Goal: Information Seeking & Learning: Learn about a topic

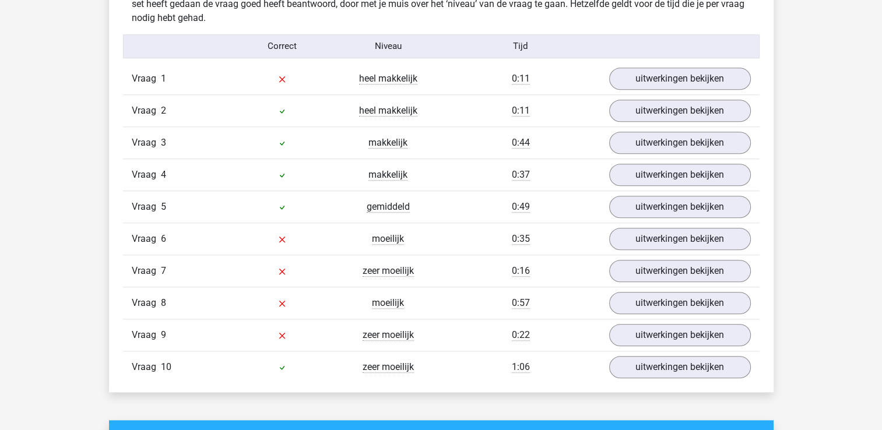
scroll to position [1009, 0]
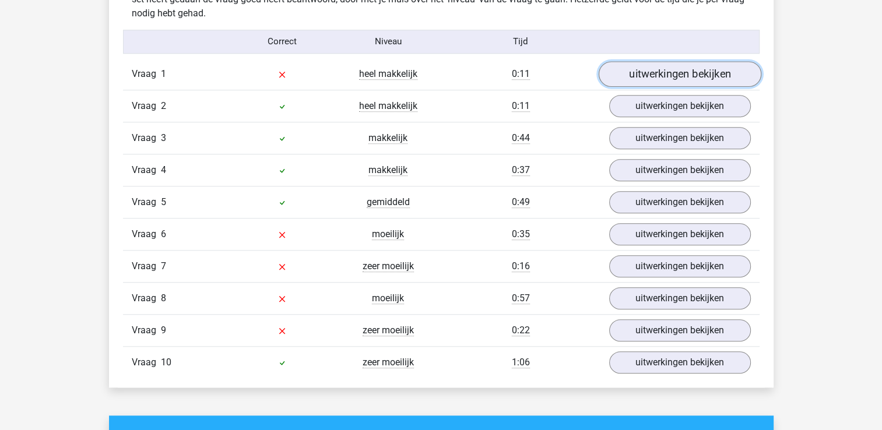
click at [640, 73] on link "uitwerkingen bekijken" at bounding box center [679, 74] width 163 height 26
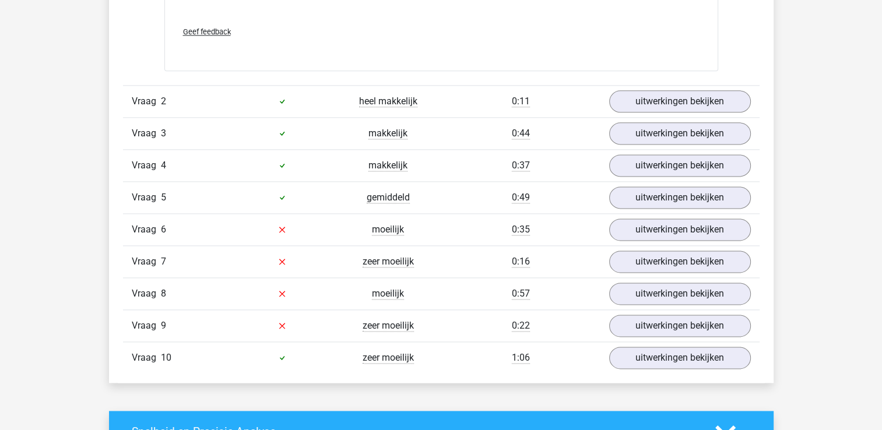
scroll to position [1536, 0]
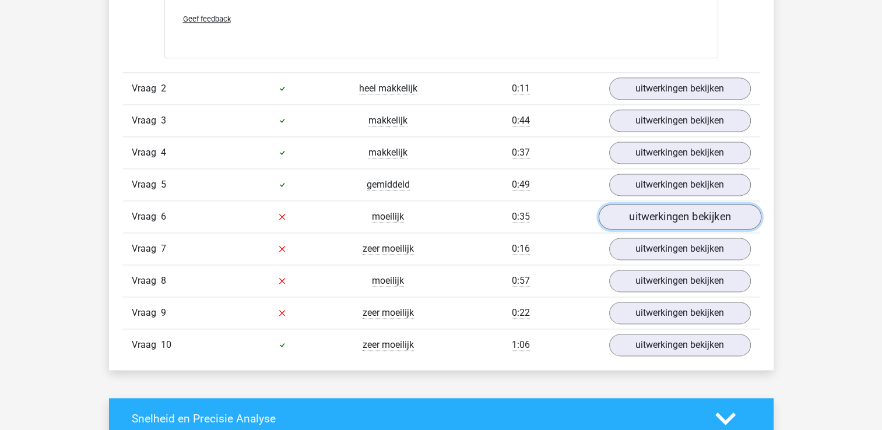
click at [664, 212] on link "uitwerkingen bekijken" at bounding box center [679, 217] width 163 height 26
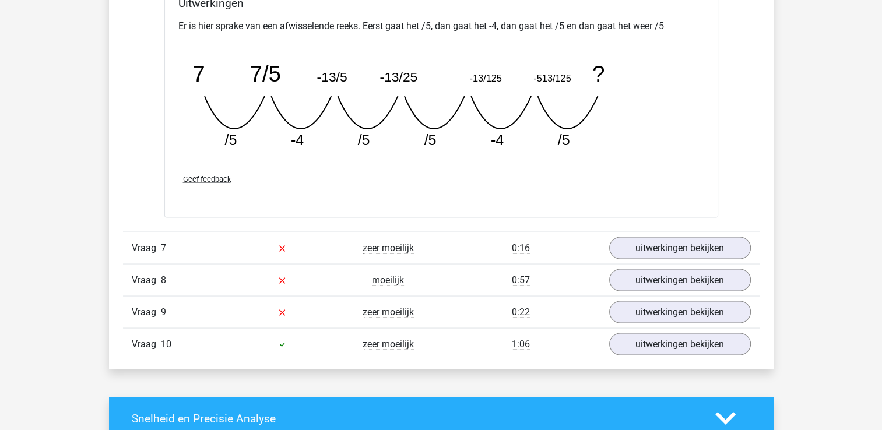
scroll to position [2062, 0]
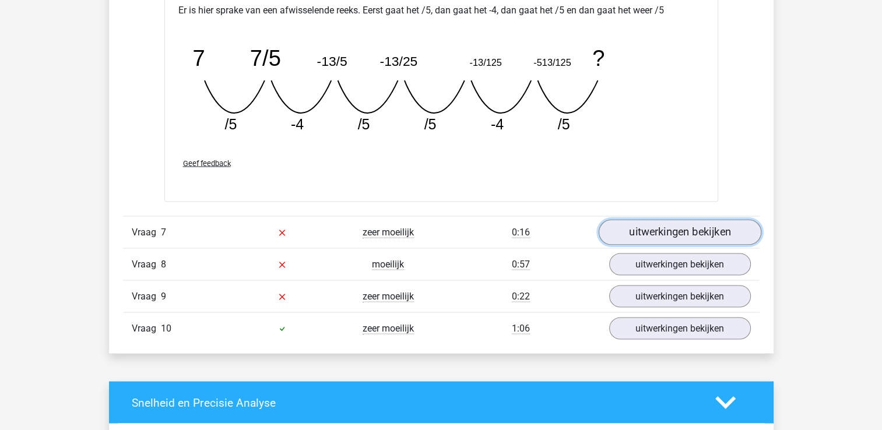
click at [662, 232] on link "uitwerkingen bekijken" at bounding box center [679, 233] width 163 height 26
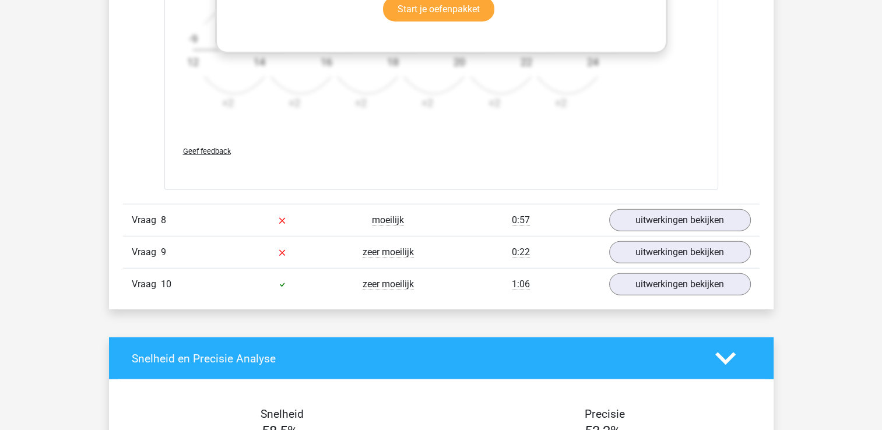
scroll to position [2873, 0]
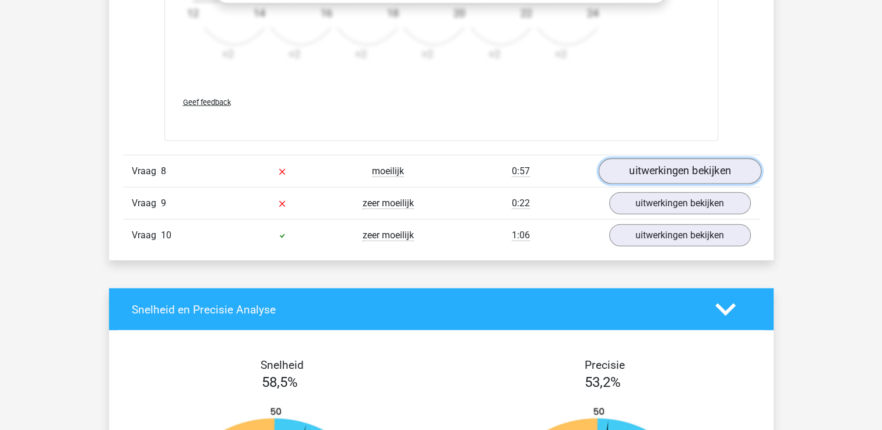
click at [653, 168] on link "uitwerkingen bekijken" at bounding box center [679, 171] width 163 height 26
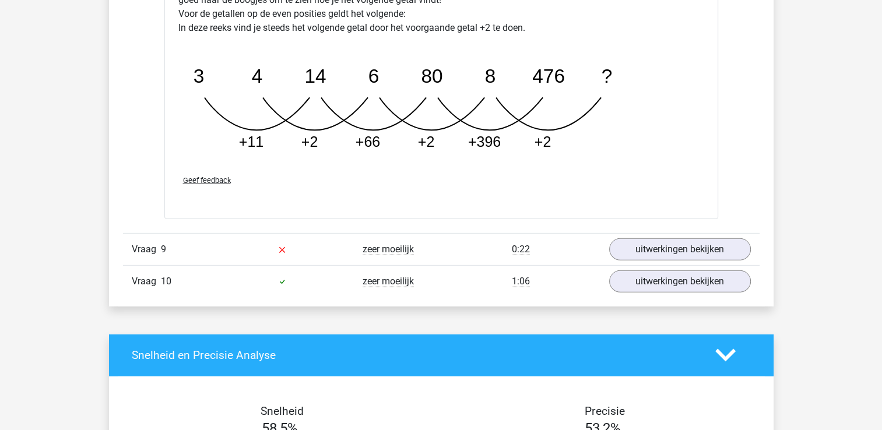
scroll to position [3407, 0]
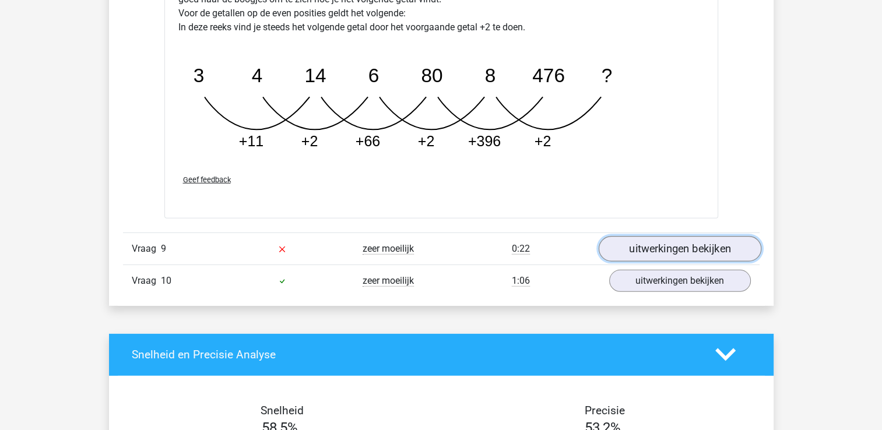
click at [647, 248] on link "uitwerkingen bekijken" at bounding box center [679, 249] width 163 height 26
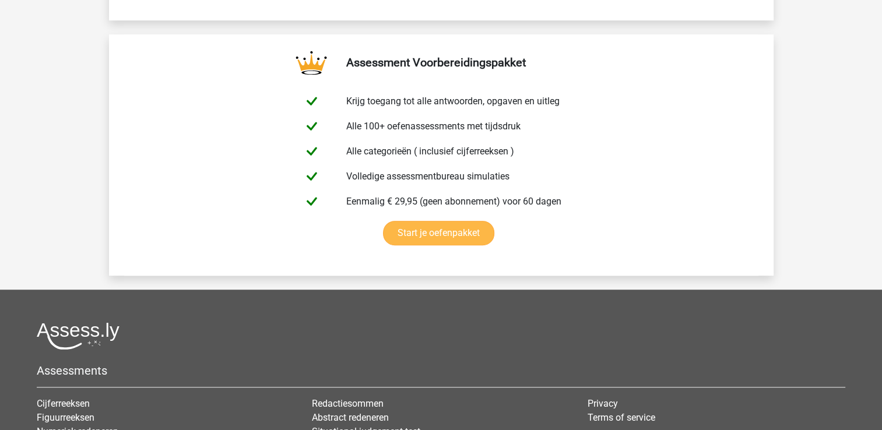
scroll to position [5043, 0]
click at [427, 230] on link "Start je oefenpakket" at bounding box center [438, 232] width 111 height 24
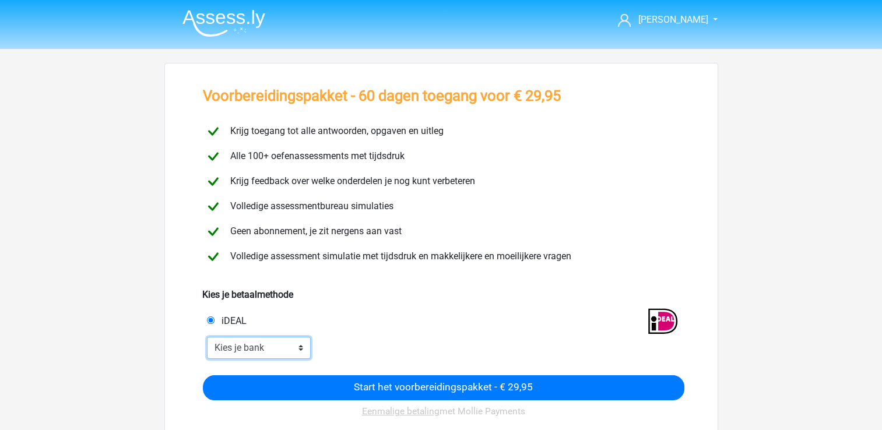
click at [300, 350] on select "Kies je bank ABN AMRO ING Rabobank ASN Bank bunq Knab N26 NN Regiobank Revolut …" at bounding box center [259, 348] width 104 height 22
click at [425, 320] on div "iDEAL" at bounding box center [322, 321] width 248 height 14
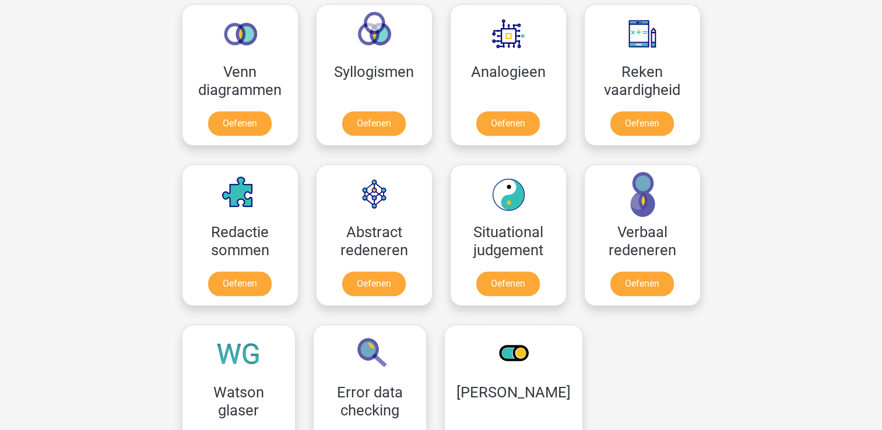
scroll to position [787, 0]
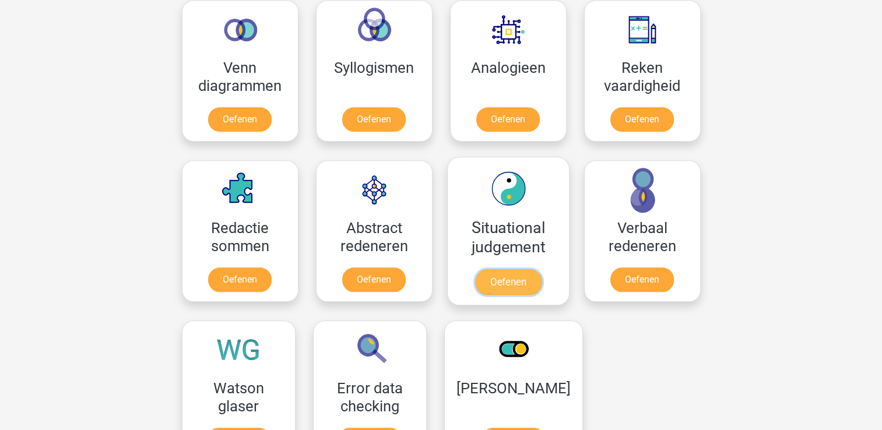
click at [505, 269] on link "Oefenen" at bounding box center [507, 282] width 66 height 26
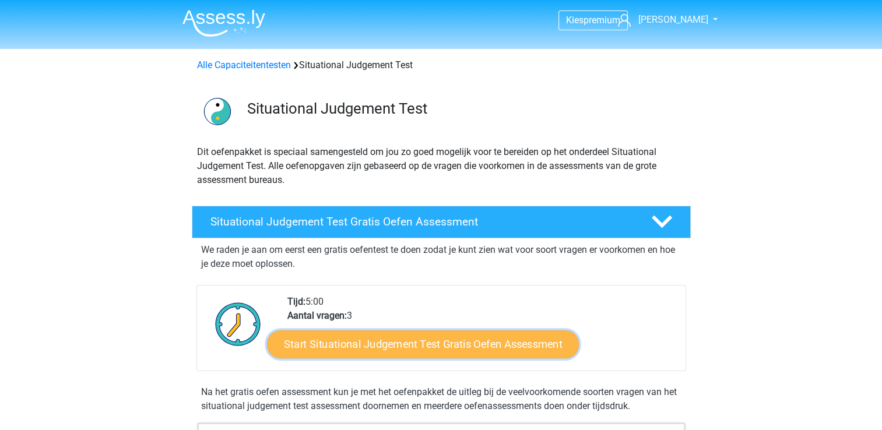
click at [416, 347] on link "Start Situational Judgement Test Gratis Oefen Assessment" at bounding box center [423, 344] width 312 height 28
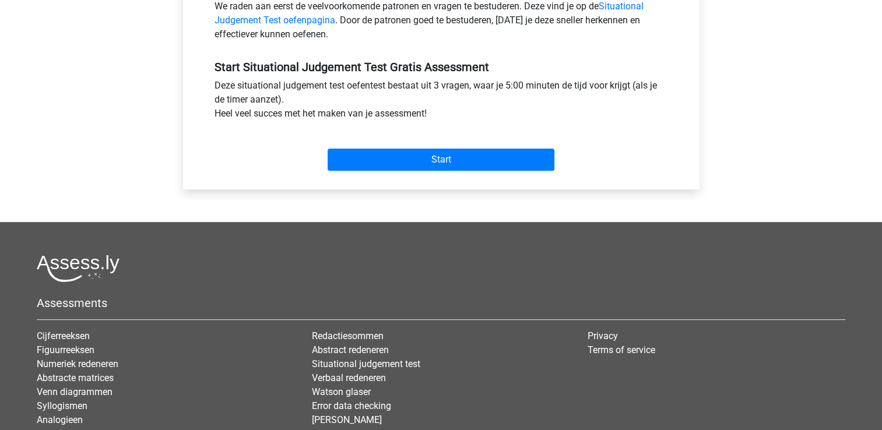
scroll to position [394, 0]
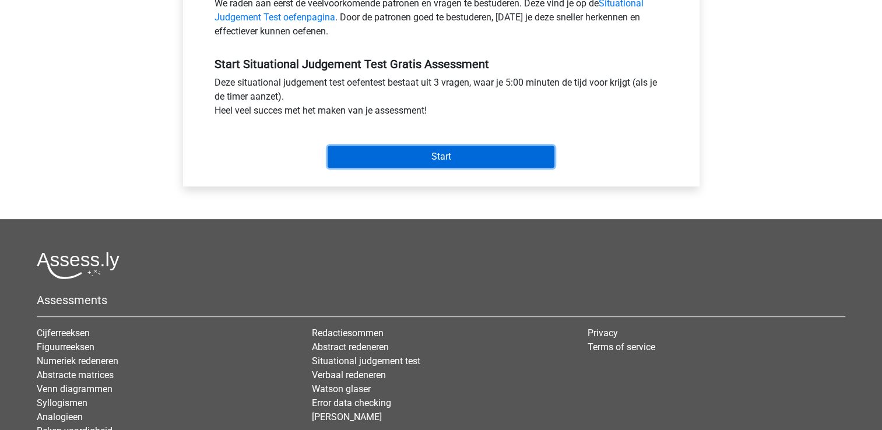
click at [438, 152] on input "Start" at bounding box center [440, 157] width 227 height 22
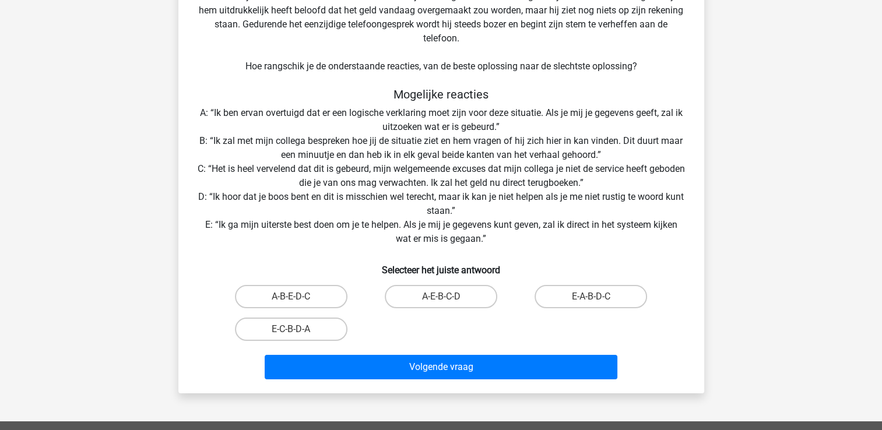
scroll to position [130, 0]
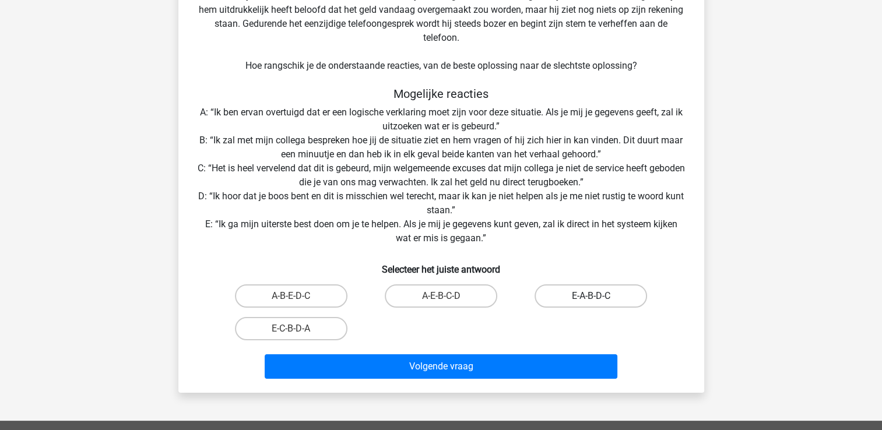
click at [589, 298] on label "E-A-B-D-C" at bounding box center [590, 295] width 112 height 23
click at [591, 298] on input "E-A-B-D-C" at bounding box center [595, 300] width 8 height 8
radio input "true"
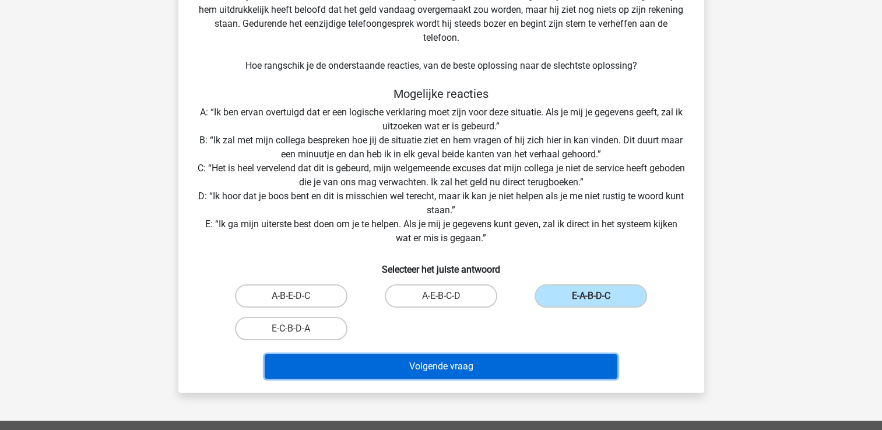
click at [503, 369] on button "Volgende vraag" at bounding box center [441, 366] width 353 height 24
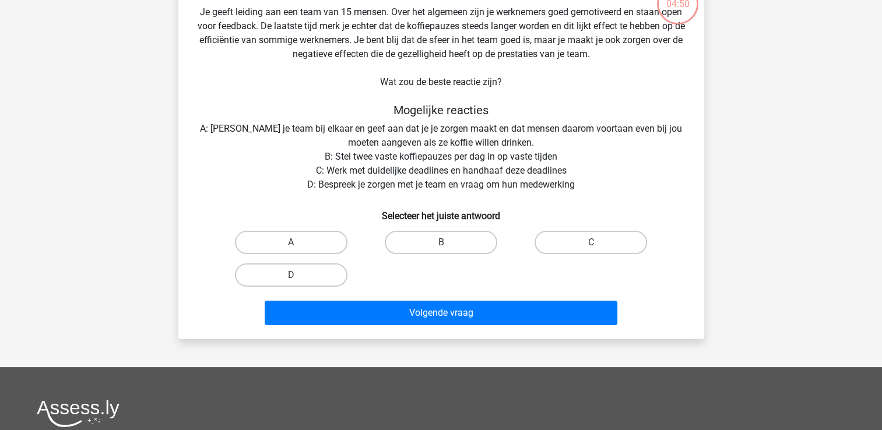
scroll to position [54, 0]
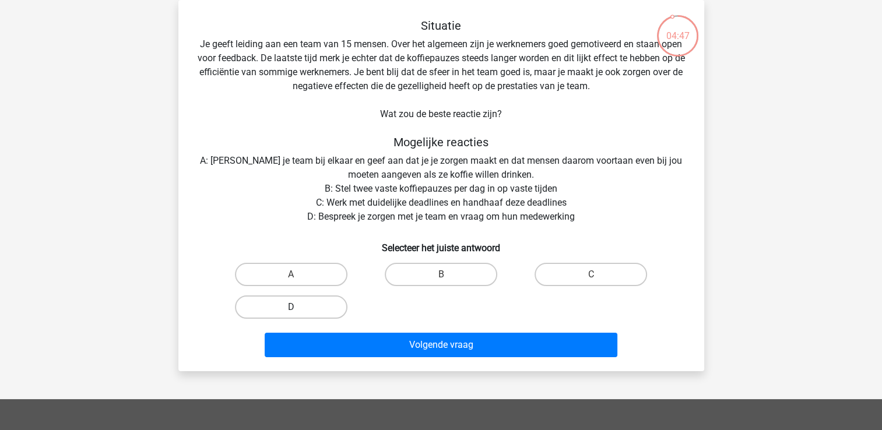
click at [279, 304] on label "D" at bounding box center [291, 306] width 112 height 23
click at [291, 307] on input "D" at bounding box center [295, 311] width 8 height 8
radio input "true"
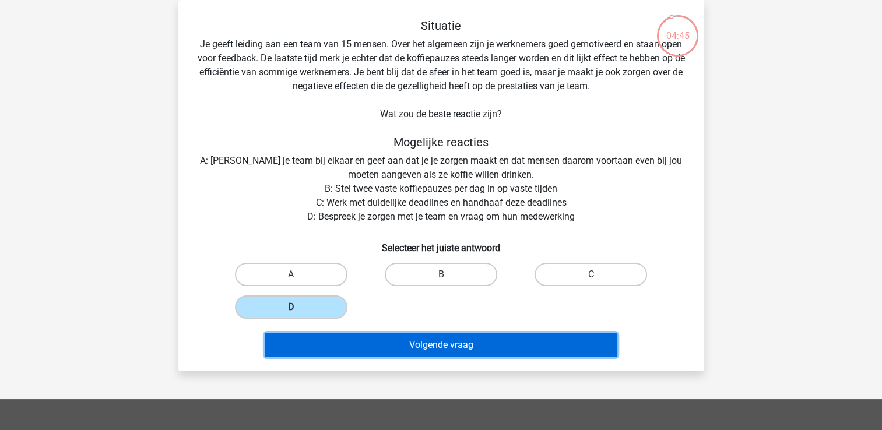
click at [404, 339] on button "Volgende vraag" at bounding box center [441, 345] width 353 height 24
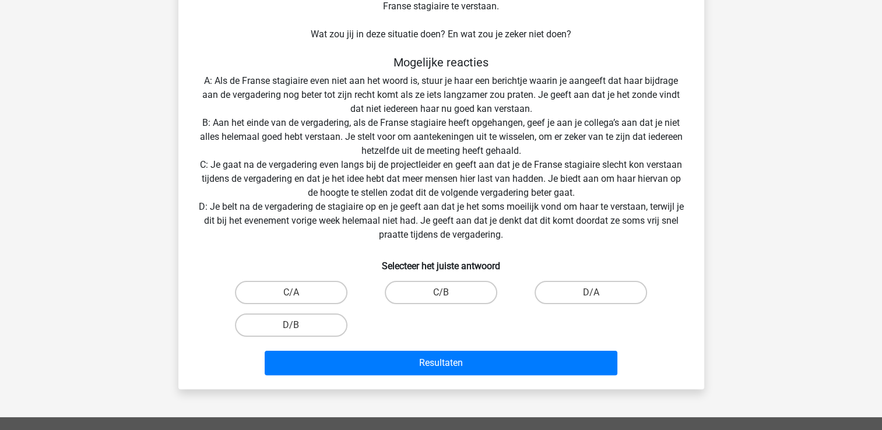
scroll to position [198, 0]
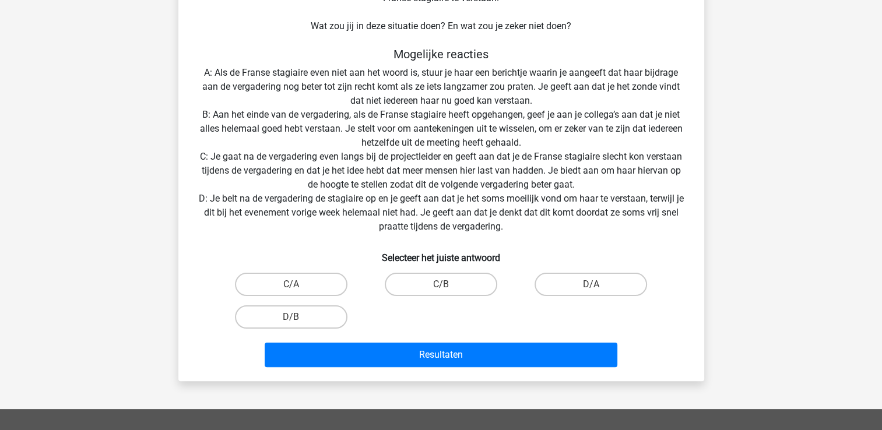
click at [297, 319] on input "D/B" at bounding box center [295, 321] width 8 height 8
radio input "true"
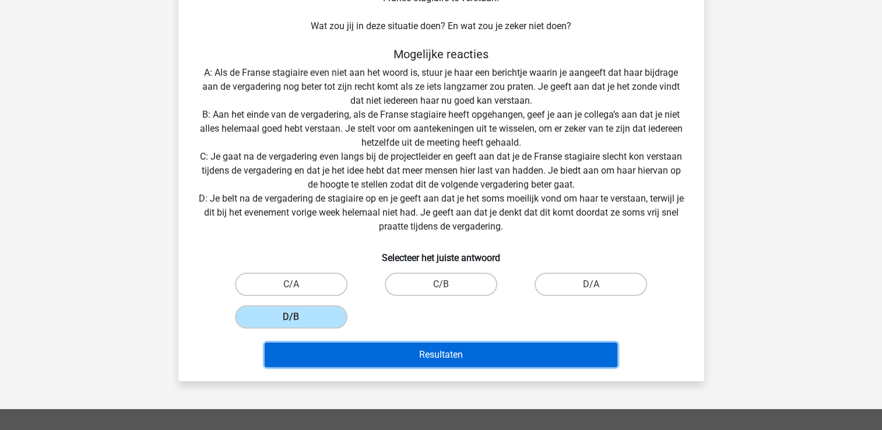
click at [421, 350] on button "Resultaten" at bounding box center [441, 355] width 353 height 24
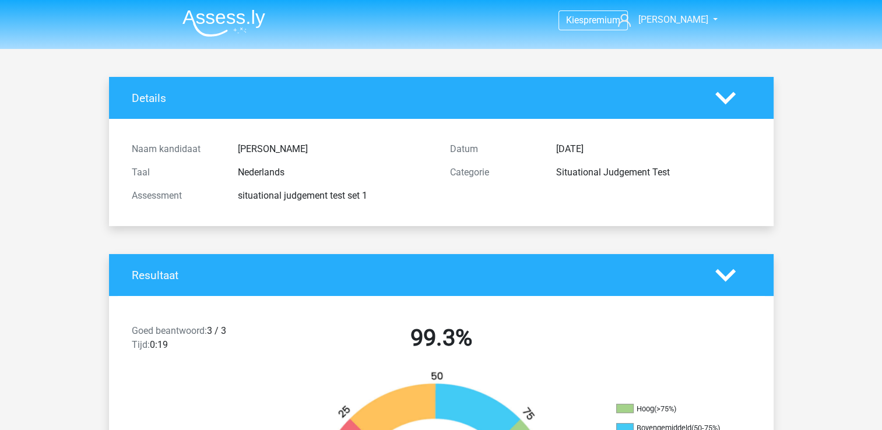
click at [728, 100] on polygon at bounding box center [725, 97] width 20 height 13
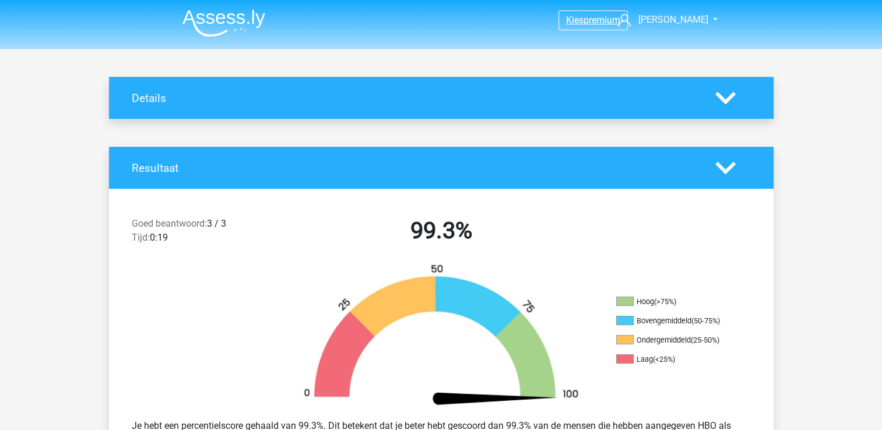
click at [583, 17] on span "premium" at bounding box center [601, 20] width 37 height 11
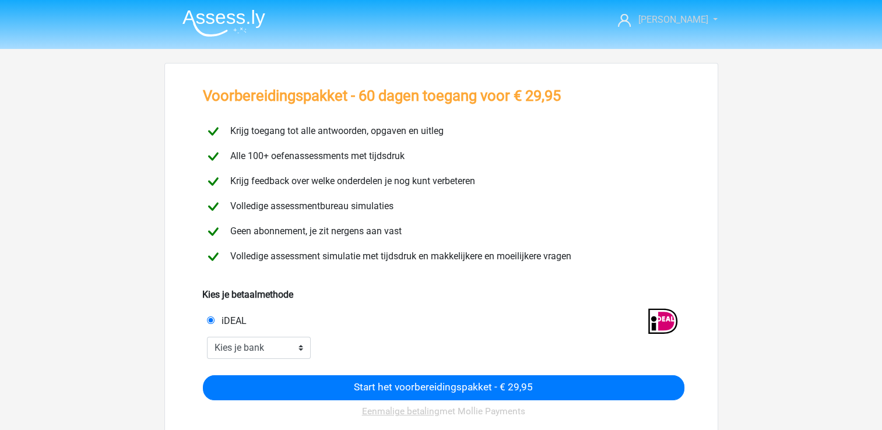
click at [671, 15] on span "[PERSON_NAME]" at bounding box center [672, 19] width 70 height 11
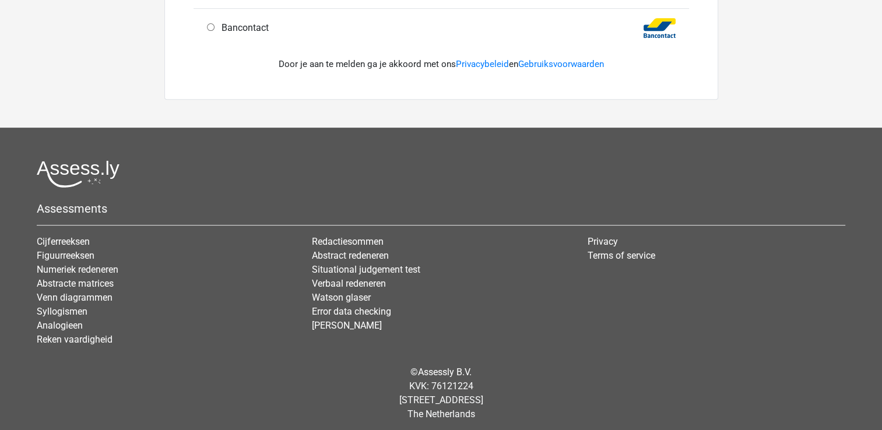
scroll to position [499, 0]
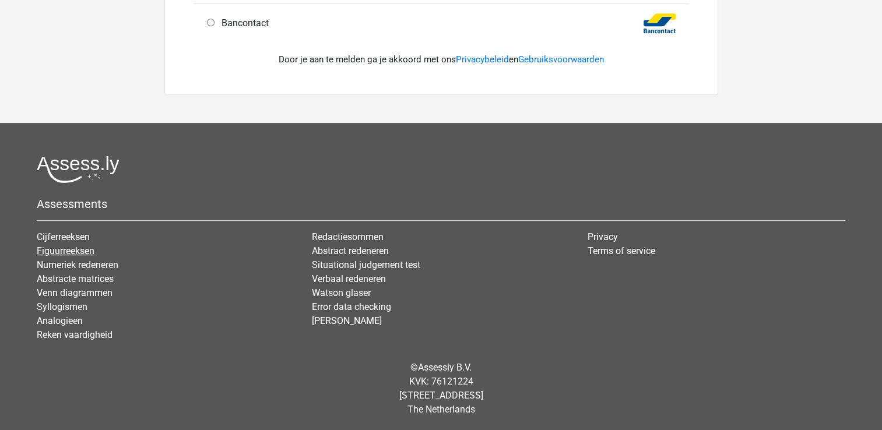
click at [52, 251] on link "Figuurreeksen" at bounding box center [66, 250] width 58 height 11
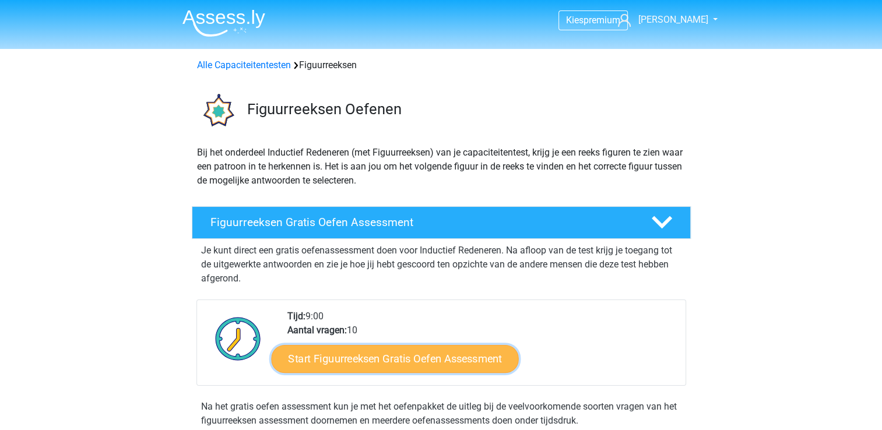
click at [410, 361] on link "Start Figuurreeksen Gratis Oefen Assessment" at bounding box center [394, 358] width 247 height 28
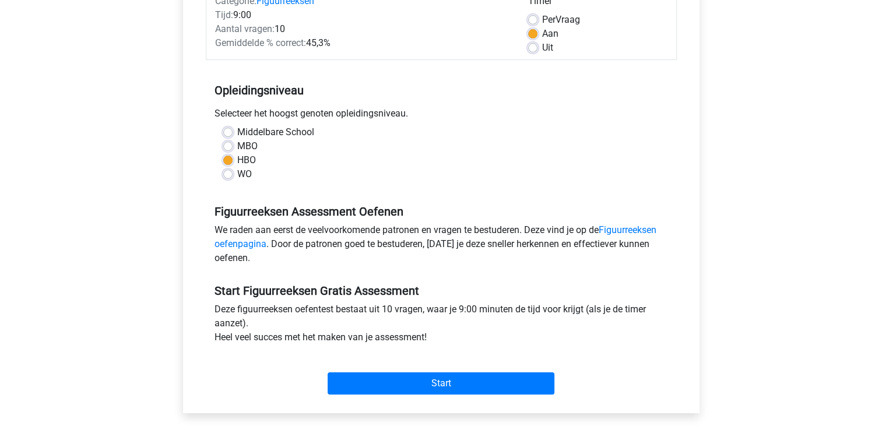
scroll to position [168, 0]
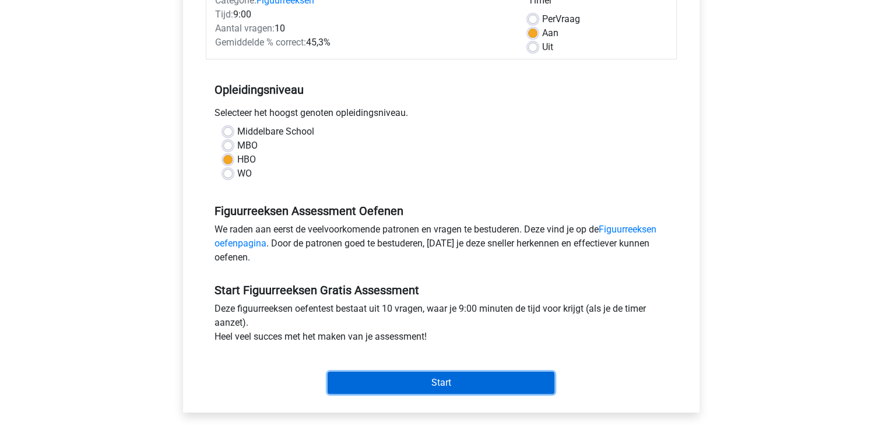
click at [424, 385] on input "Start" at bounding box center [440, 383] width 227 height 22
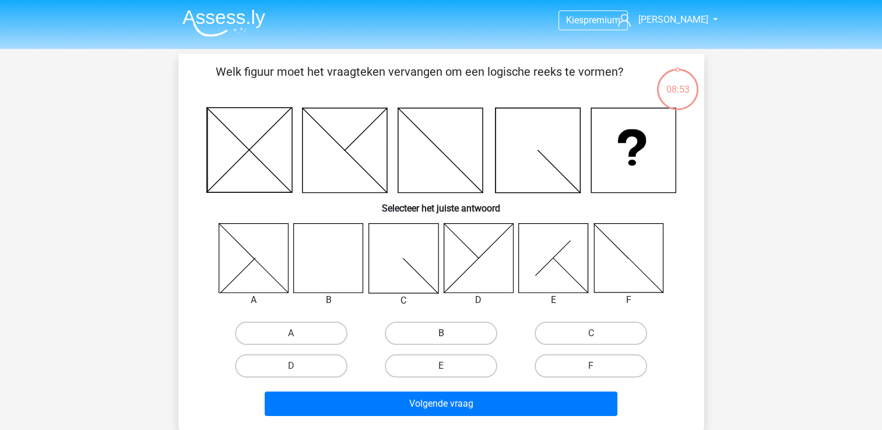
click at [433, 337] on label "B" at bounding box center [441, 333] width 112 height 23
click at [441, 337] on input "B" at bounding box center [445, 337] width 8 height 8
radio input "true"
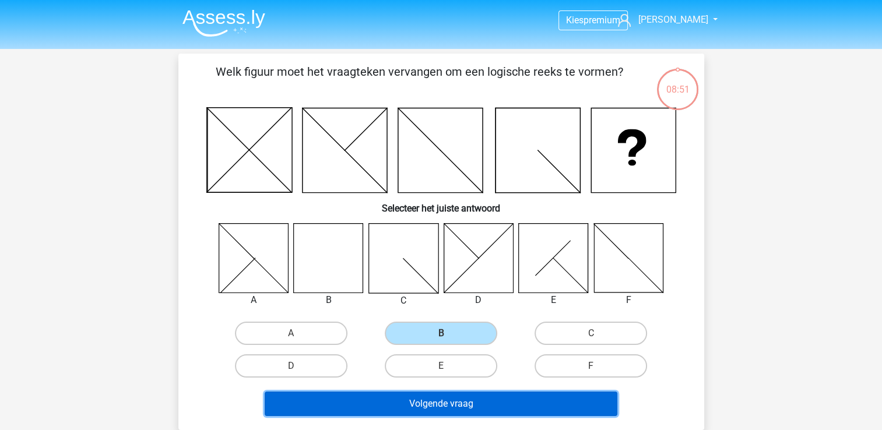
click at [452, 402] on button "Volgende vraag" at bounding box center [441, 404] width 353 height 24
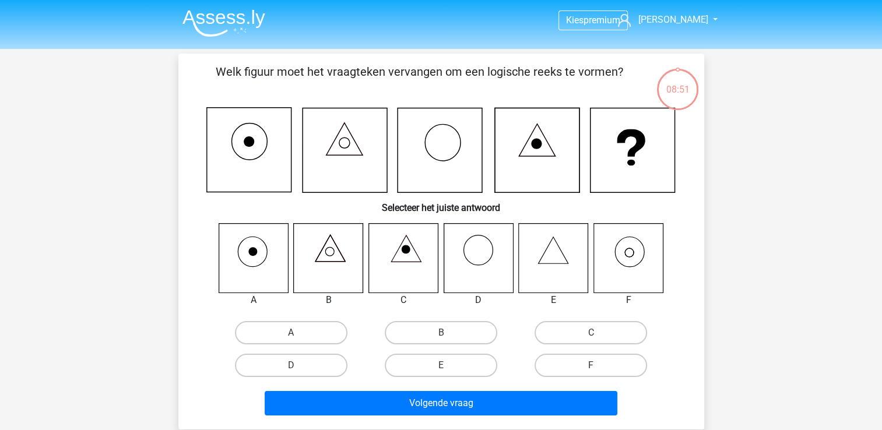
scroll to position [54, 0]
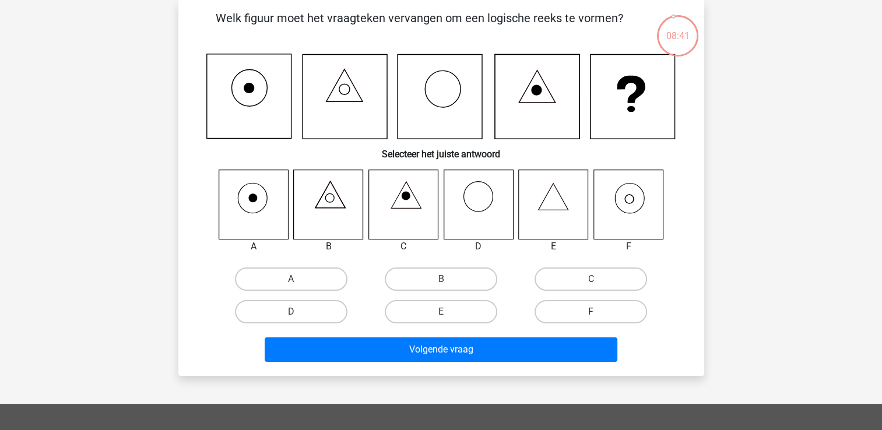
click at [600, 309] on label "F" at bounding box center [590, 311] width 112 height 23
click at [598, 312] on input "F" at bounding box center [595, 316] width 8 height 8
radio input "true"
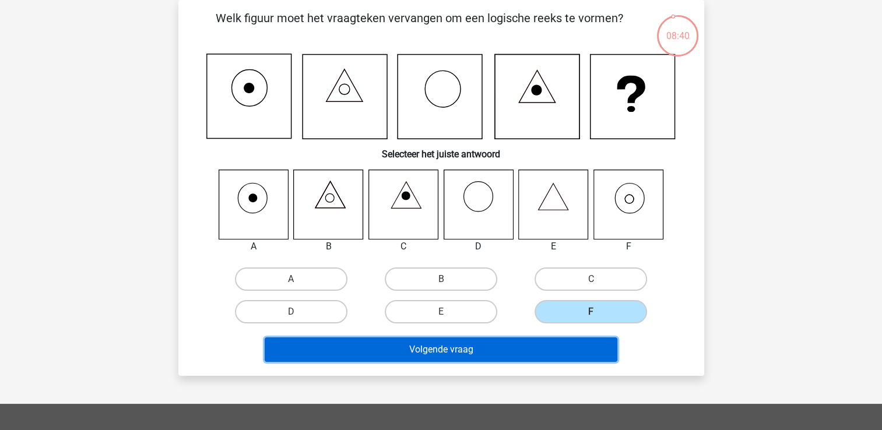
click at [528, 349] on button "Volgende vraag" at bounding box center [441, 349] width 353 height 24
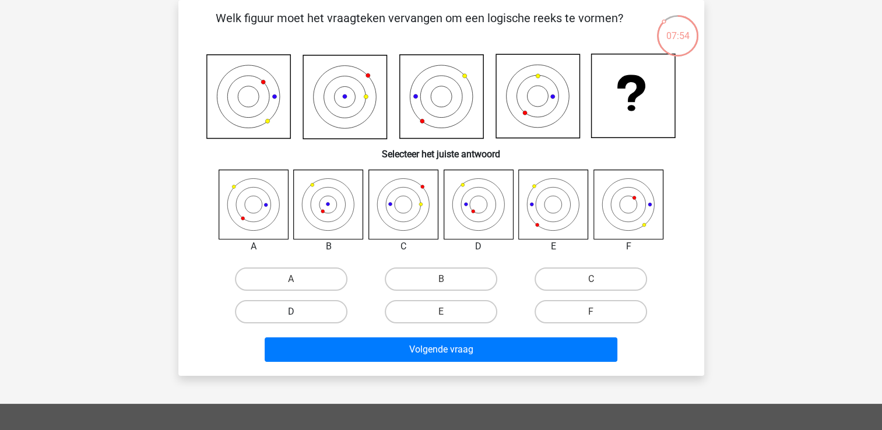
click at [291, 307] on label "D" at bounding box center [291, 311] width 112 height 23
click at [291, 312] on input "D" at bounding box center [295, 316] width 8 height 8
radio input "true"
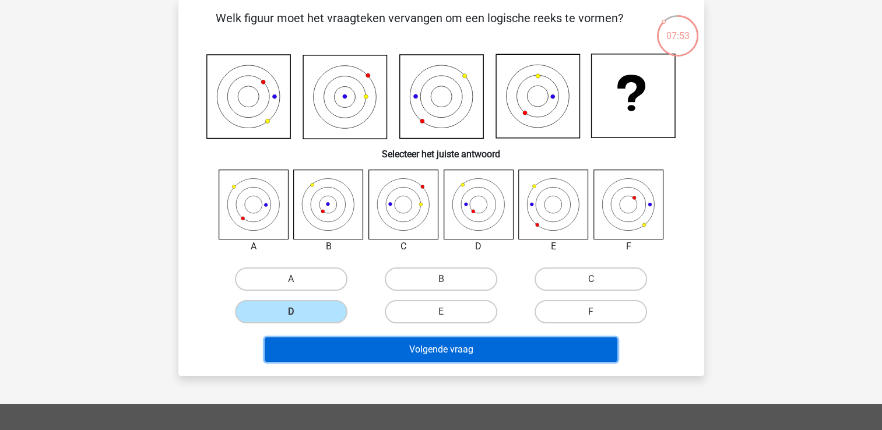
click at [407, 350] on button "Volgende vraag" at bounding box center [441, 349] width 353 height 24
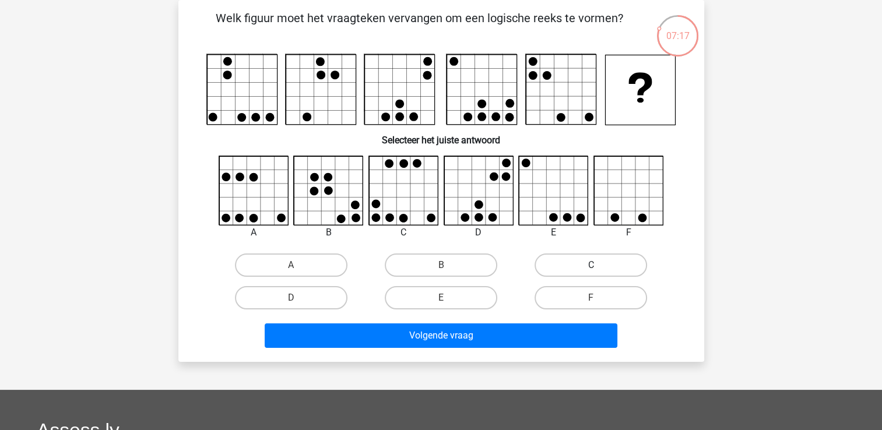
click at [557, 261] on label "C" at bounding box center [590, 264] width 112 height 23
click at [591, 265] on input "C" at bounding box center [595, 269] width 8 height 8
radio input "true"
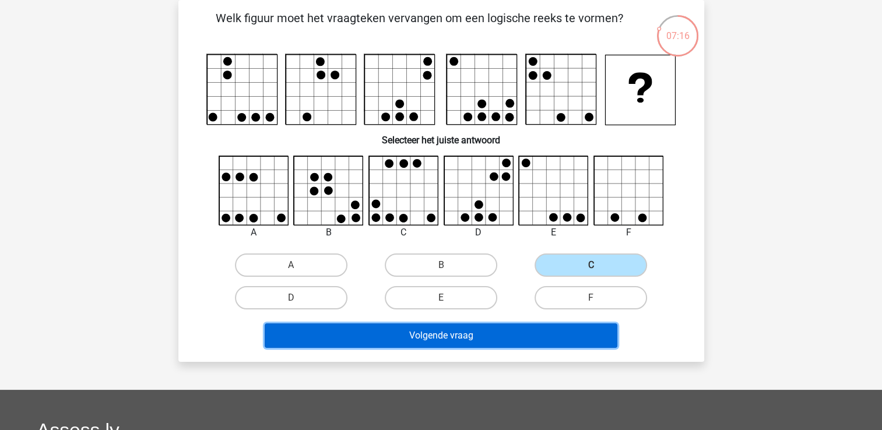
click at [462, 333] on button "Volgende vraag" at bounding box center [441, 335] width 353 height 24
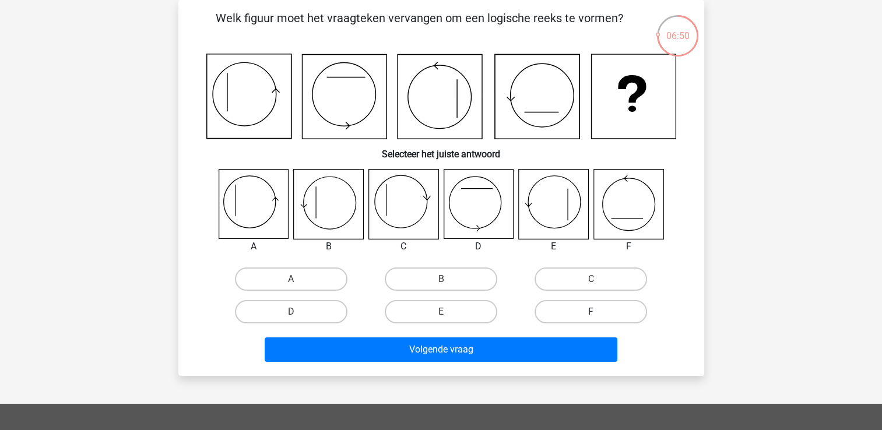
click at [568, 314] on label "F" at bounding box center [590, 311] width 112 height 23
click at [591, 314] on input "F" at bounding box center [595, 316] width 8 height 8
radio input "true"
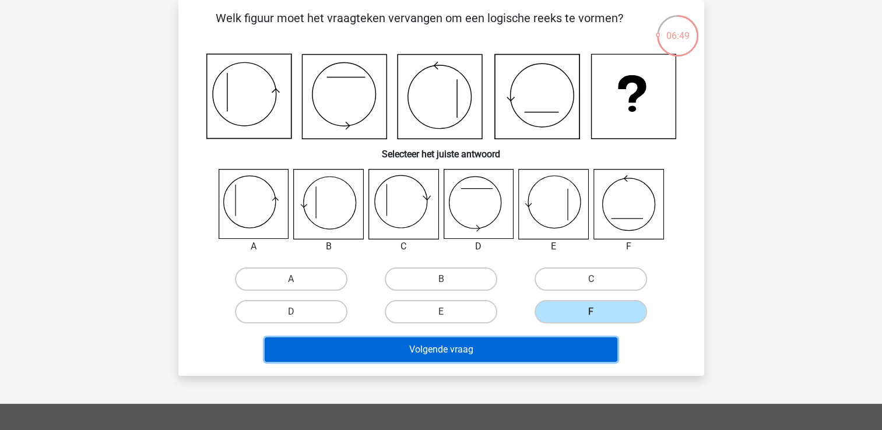
click at [510, 353] on button "Volgende vraag" at bounding box center [441, 349] width 353 height 24
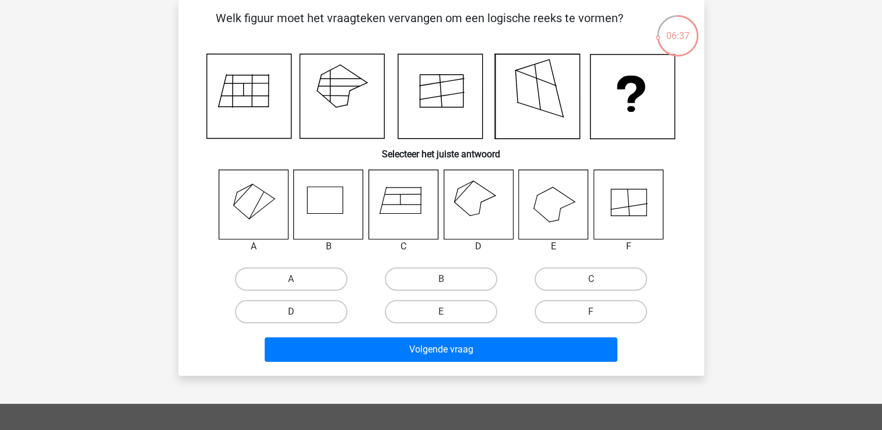
click at [303, 308] on label "D" at bounding box center [291, 311] width 112 height 23
click at [298, 312] on input "D" at bounding box center [295, 316] width 8 height 8
radio input "true"
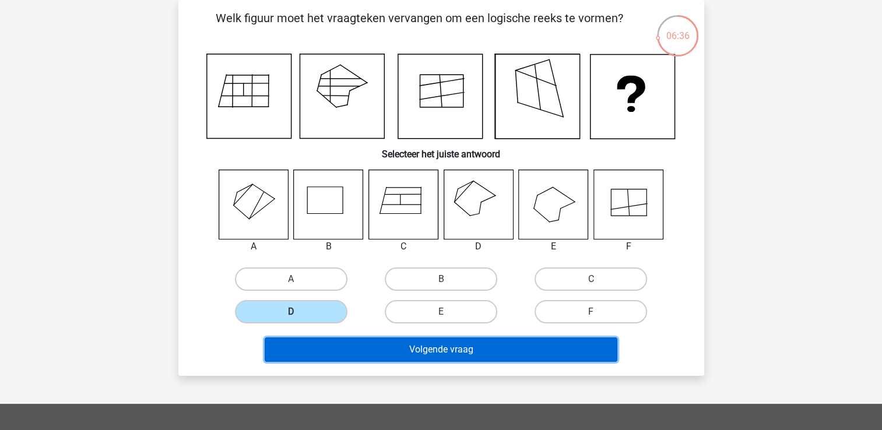
click at [429, 349] on button "Volgende vraag" at bounding box center [441, 349] width 353 height 24
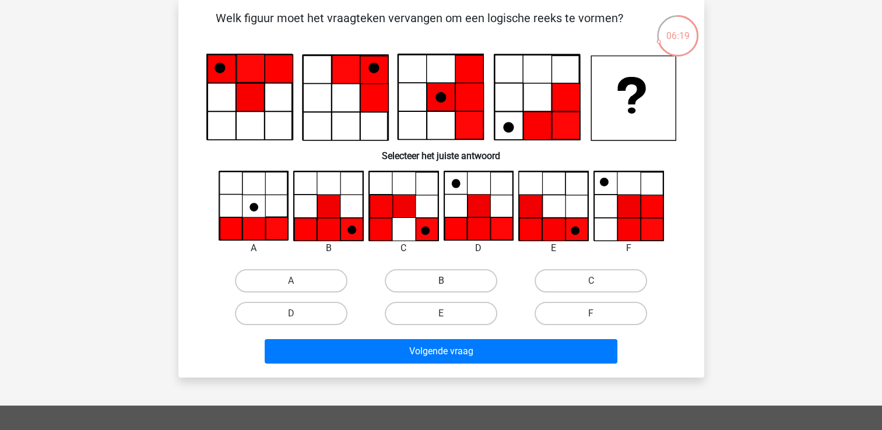
click at [465, 281] on label "B" at bounding box center [441, 280] width 112 height 23
click at [448, 281] on input "B" at bounding box center [445, 285] width 8 height 8
radio input "true"
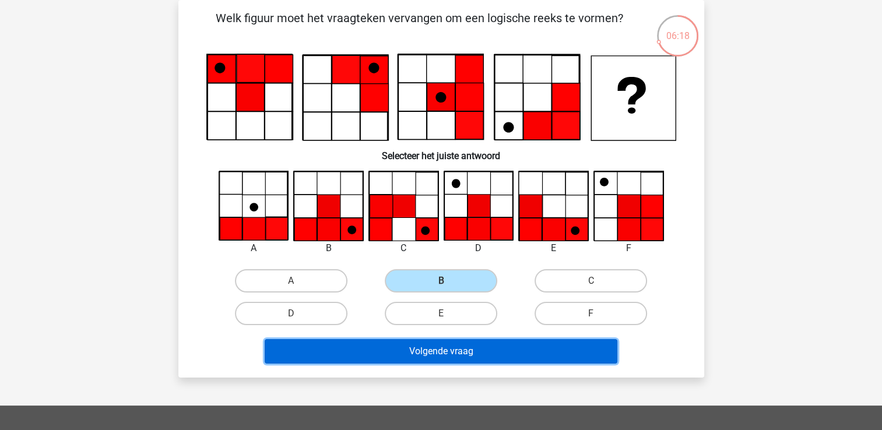
click at [452, 351] on button "Volgende vraag" at bounding box center [441, 351] width 353 height 24
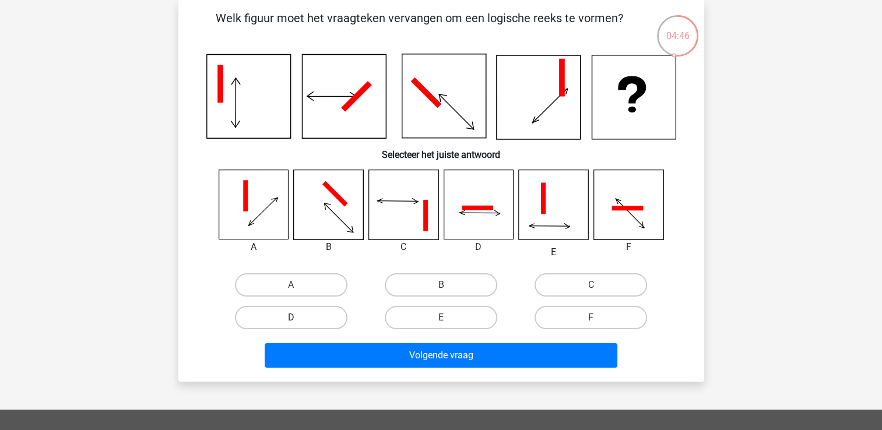
click at [302, 318] on label "D" at bounding box center [291, 317] width 112 height 23
click at [298, 318] on input "D" at bounding box center [295, 322] width 8 height 8
radio input "true"
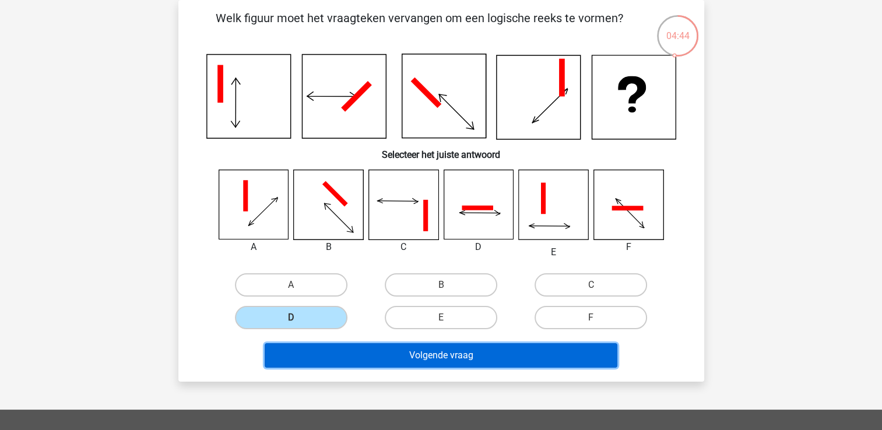
click at [464, 357] on button "Volgende vraag" at bounding box center [441, 355] width 353 height 24
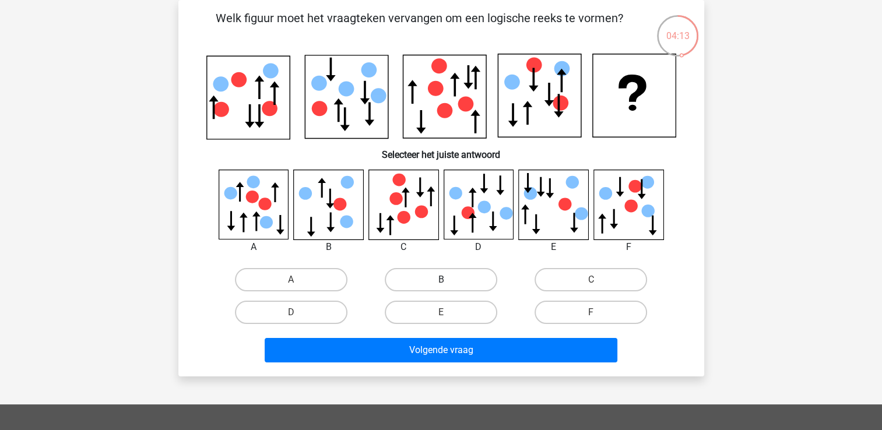
click at [427, 274] on label "B" at bounding box center [441, 279] width 112 height 23
click at [441, 280] on input "B" at bounding box center [445, 284] width 8 height 8
radio input "true"
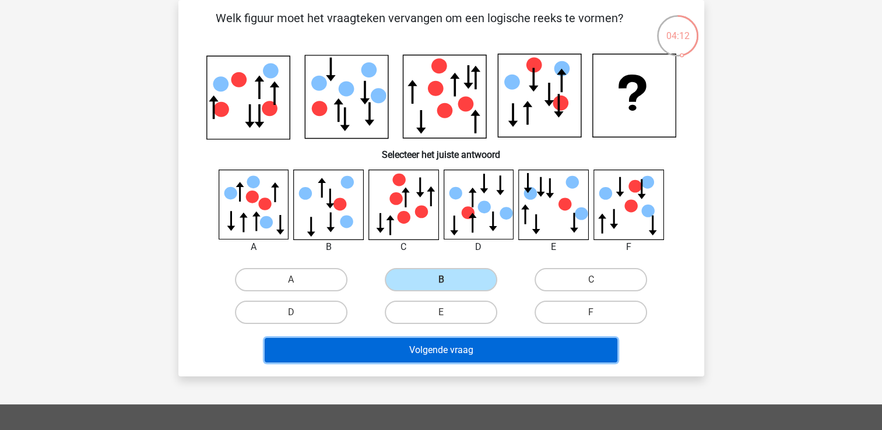
click at [453, 348] on button "Volgende vraag" at bounding box center [441, 350] width 353 height 24
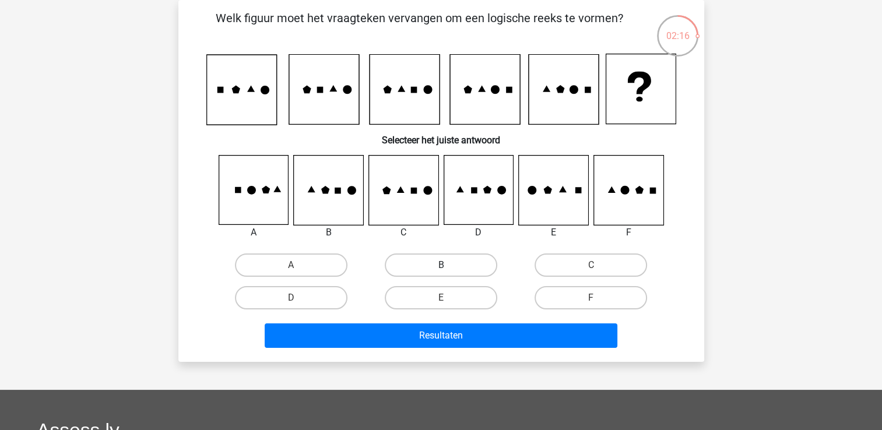
click at [420, 267] on label "B" at bounding box center [441, 264] width 112 height 23
click at [441, 267] on input "B" at bounding box center [445, 269] width 8 height 8
radio input "true"
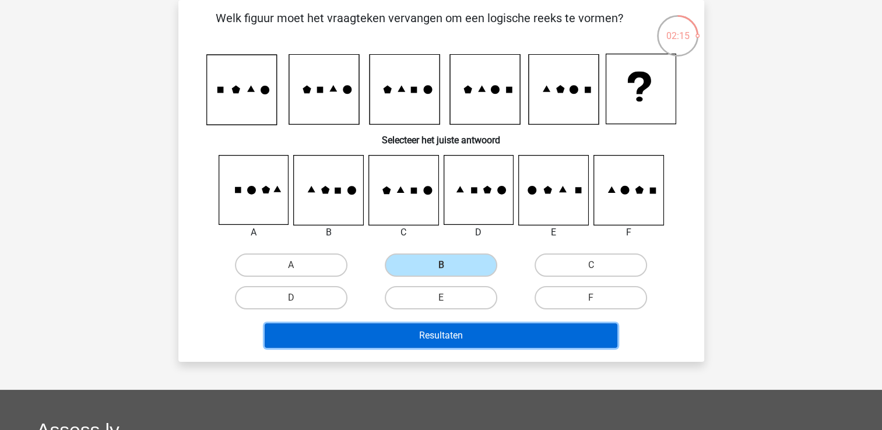
click at [443, 335] on button "Resultaten" at bounding box center [441, 335] width 353 height 24
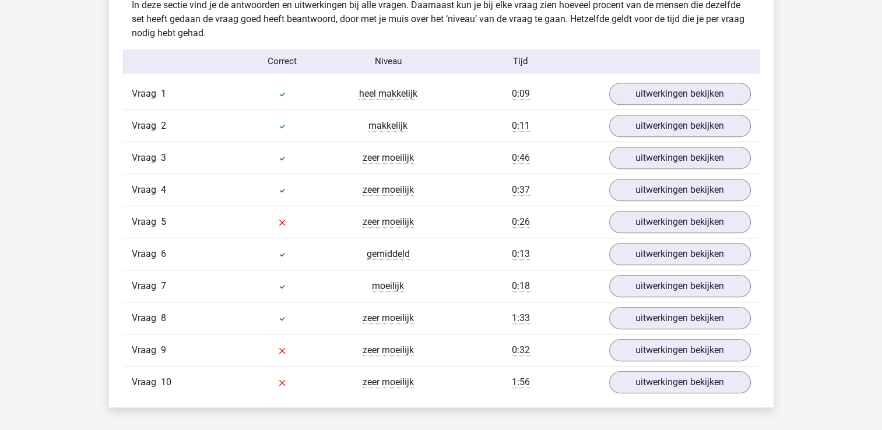
scroll to position [932, 0]
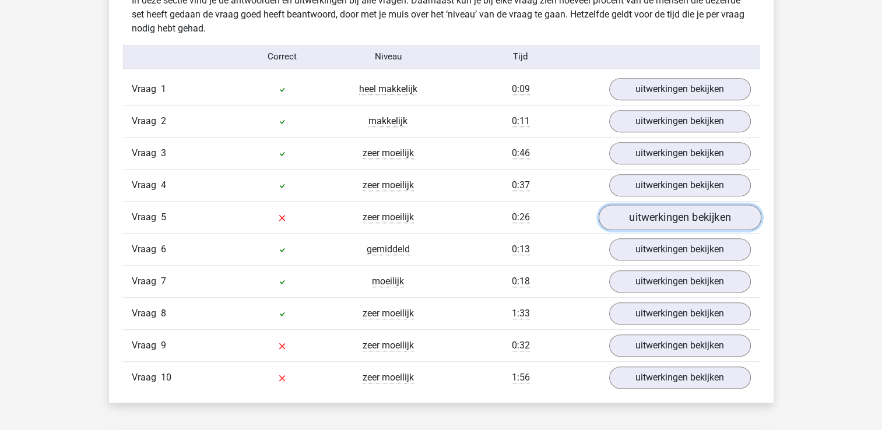
click at [646, 213] on link "uitwerkingen bekijken" at bounding box center [679, 218] width 163 height 26
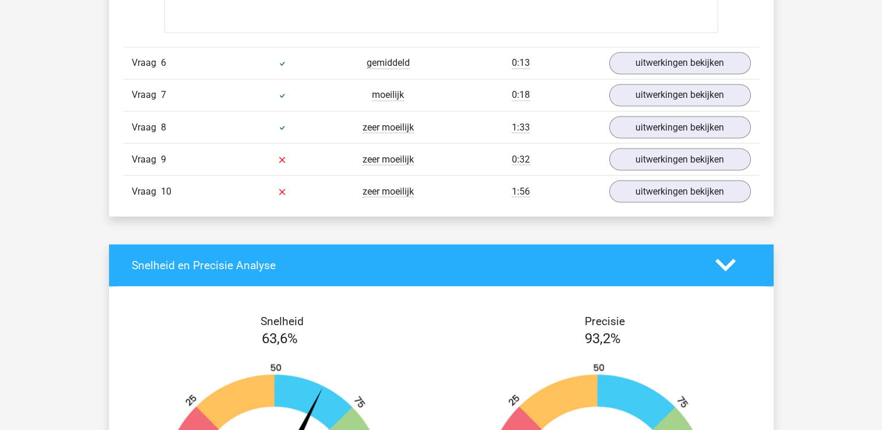
scroll to position [2095, 0]
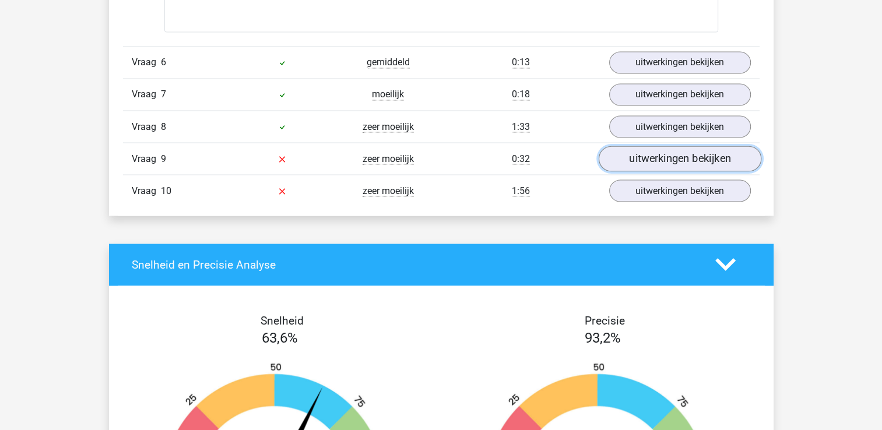
click at [625, 157] on link "uitwerkingen bekijken" at bounding box center [679, 159] width 163 height 26
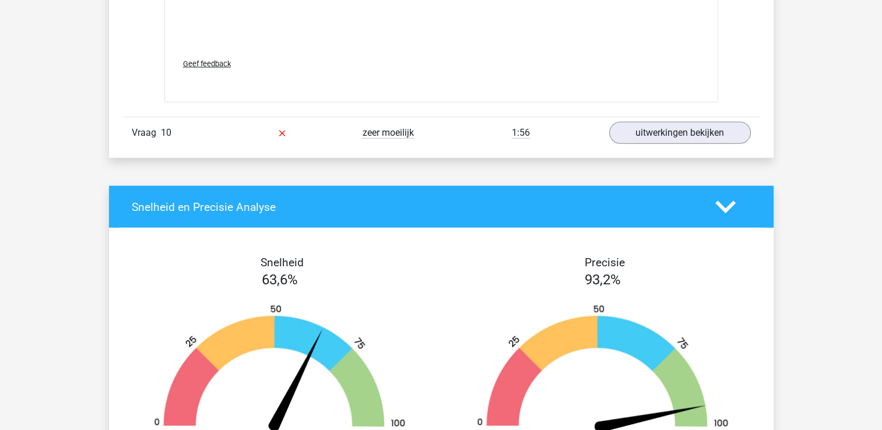
scroll to position [3137, 0]
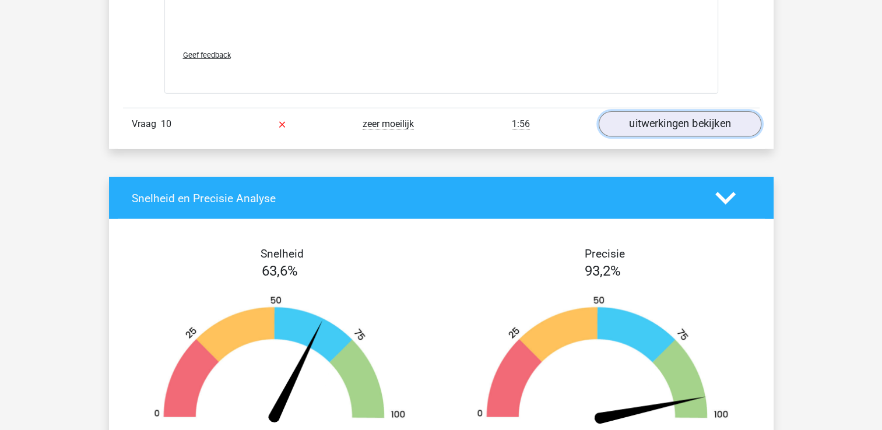
click at [644, 124] on link "uitwerkingen bekijken" at bounding box center [679, 124] width 163 height 26
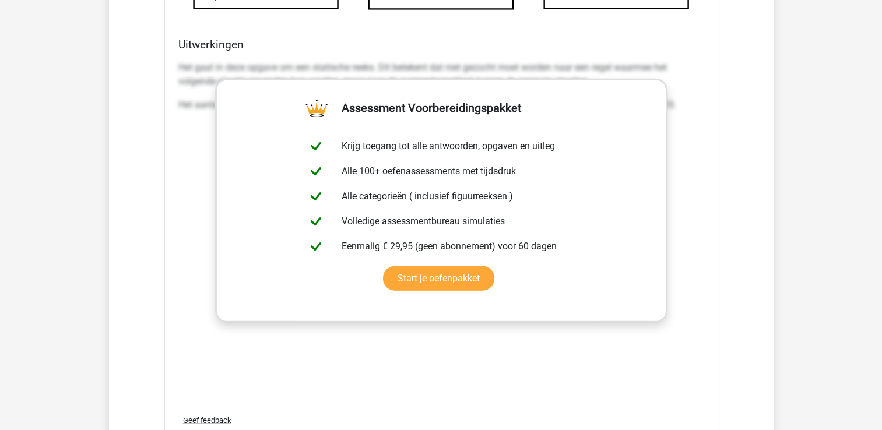
scroll to position [2771, 0]
